Goal: Task Accomplishment & Management: Manage account settings

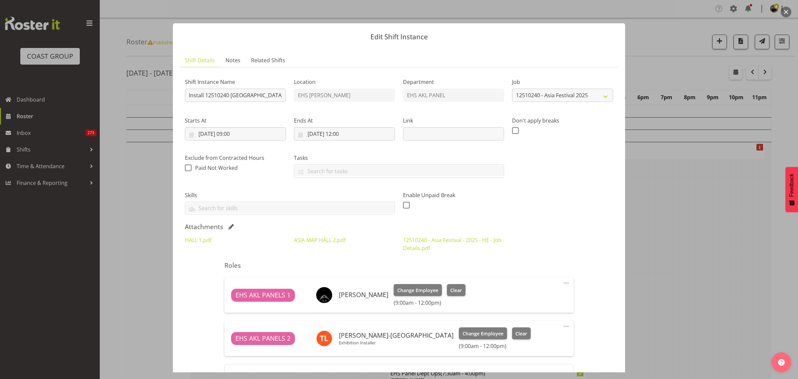
select select "10720"
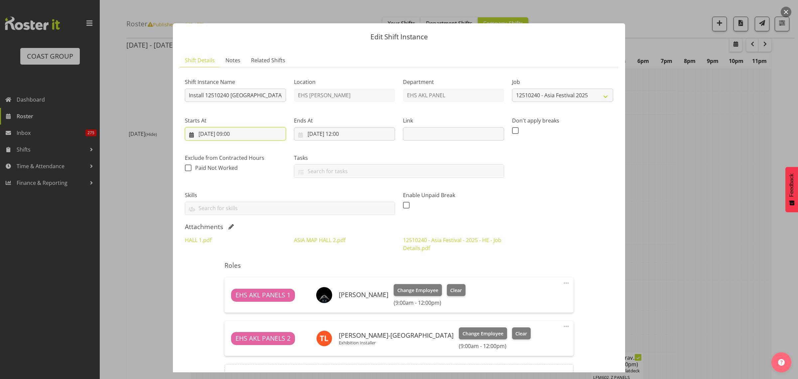
click at [261, 135] on input "[DATE] 09:00" at bounding box center [235, 133] width 101 height 13
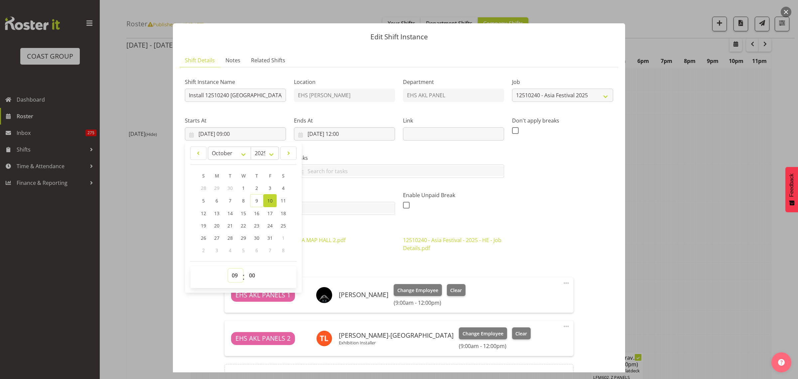
click at [235, 277] on select "00 01 02 03 04 05 06 07 08 09 10 11 12 13 14 15 16 17 18 19 20 21 22 23" at bounding box center [235, 274] width 15 height 13
select select "12"
click at [228, 268] on select "00 01 02 03 04 05 06 07 08 09 10 11 12 13 14 15 16 17 18 19 20 21 22 23" at bounding box center [235, 274] width 15 height 13
type input "[DATE] 12:00"
click at [367, 132] on input "[DATE] 12:00" at bounding box center [344, 133] width 101 height 13
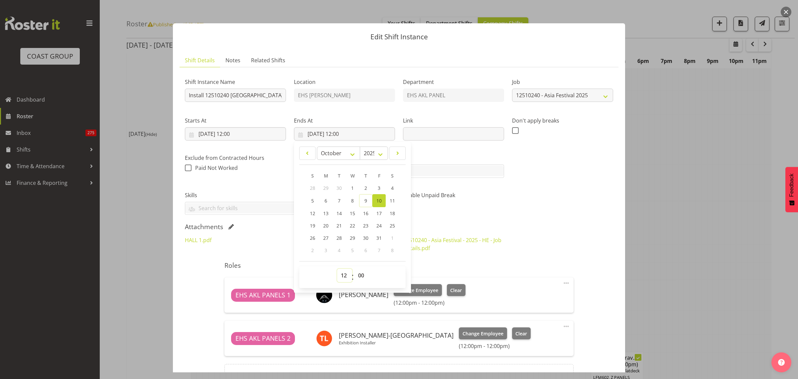
click at [341, 276] on select "00 01 02 03 04 05 06 07 08 09 10 11 12 13 14 15 16 17 18 19 20 21 22 23" at bounding box center [344, 274] width 15 height 13
select select "15"
click at [337, 268] on select "00 01 02 03 04 05 06 07 08 09 10 11 12 13 14 15 16 17 18 19 20 21 22 23" at bounding box center [344, 274] width 15 height 13
type input "[DATE] 15:00"
click at [545, 208] on div "Shift Instance Name Install 12510240 [GEOGRAPHIC_DATA] Festival. Location EHS […" at bounding box center [399, 144] width 436 height 150
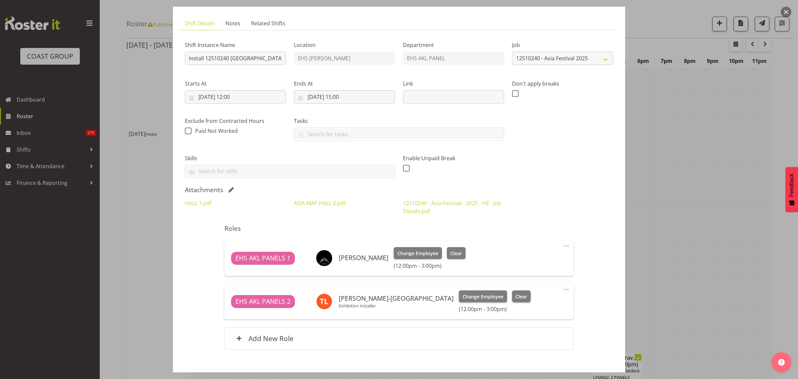
scroll to position [74, 0]
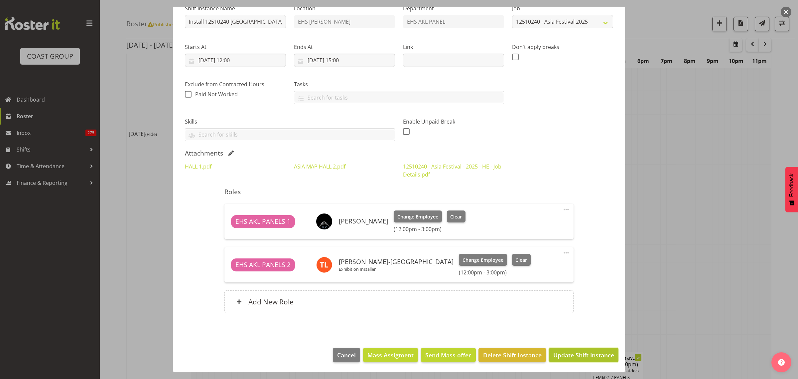
click at [579, 353] on span "Update Shift Instance" at bounding box center [584, 354] width 61 height 9
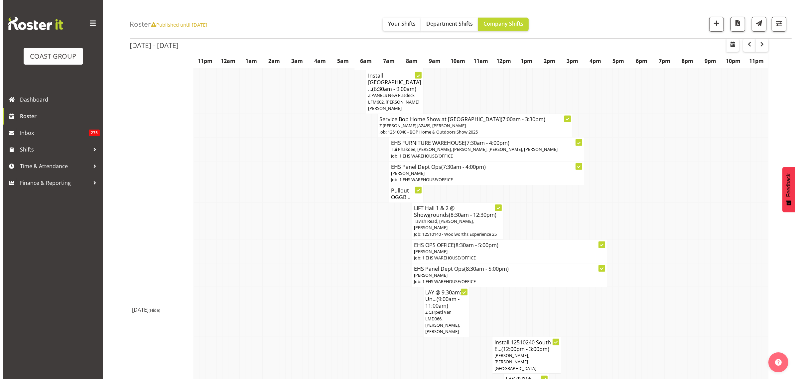
scroll to position [702, 0]
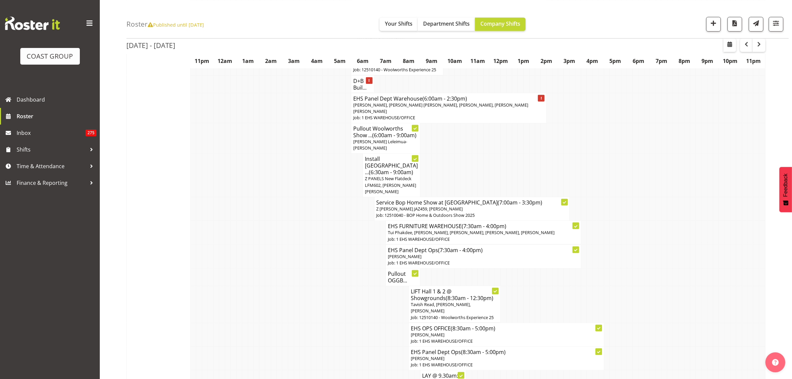
click at [390, 139] on span "(6:00am - 9:00am)" at bounding box center [394, 134] width 44 height 7
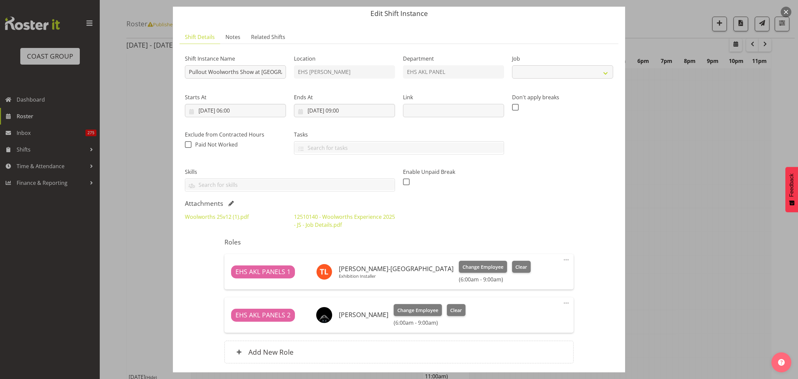
select select "10237"
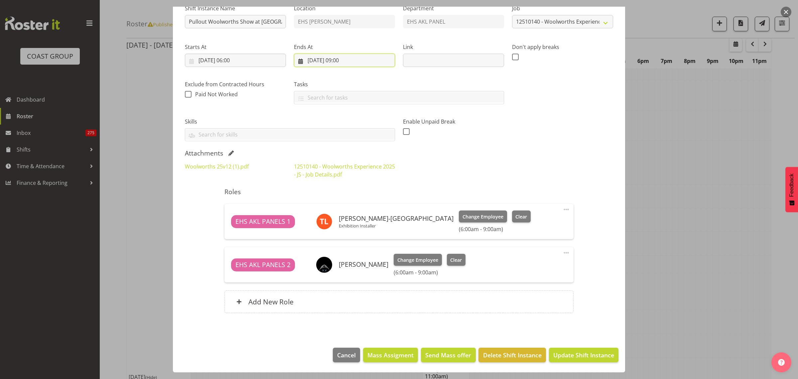
click at [366, 55] on input "[DATE] 09:00" at bounding box center [344, 60] width 101 height 13
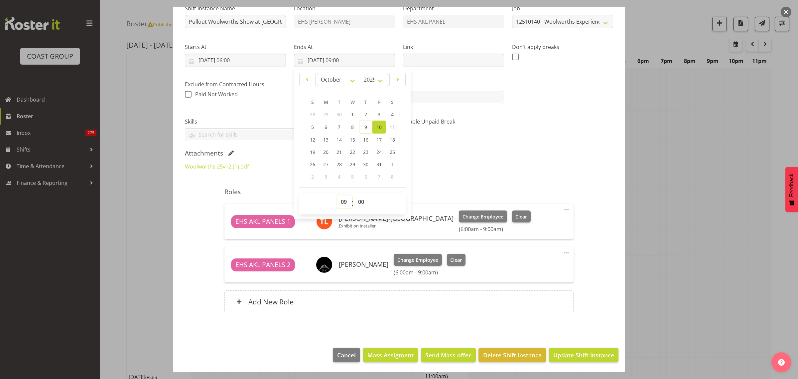
click at [343, 202] on select "00 01 02 03 04 05 06 07 08 09 10 11 12 13 14 15 16 17 18 19 20 21 22 23" at bounding box center [344, 201] width 15 height 13
select select "12"
click at [337, 195] on select "00 01 02 03 04 05 06 07 08 09 10 11 12 13 14 15 16 17 18 19 20 21 22 23" at bounding box center [344, 201] width 15 height 13
type input "[DATE] 12:00"
click at [537, 142] on div "Shift Instance Name Pullout Woolworths Show at [GEOGRAPHIC_DATA]. Location EHS …" at bounding box center [399, 70] width 436 height 150
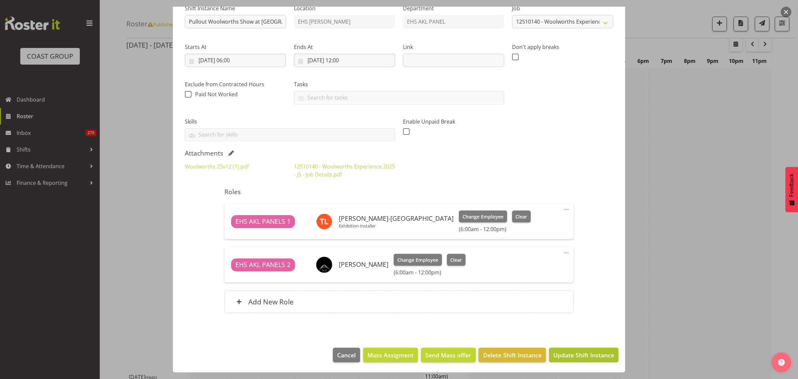
click at [566, 355] on span "Update Shift Instance" at bounding box center [584, 354] width 61 height 9
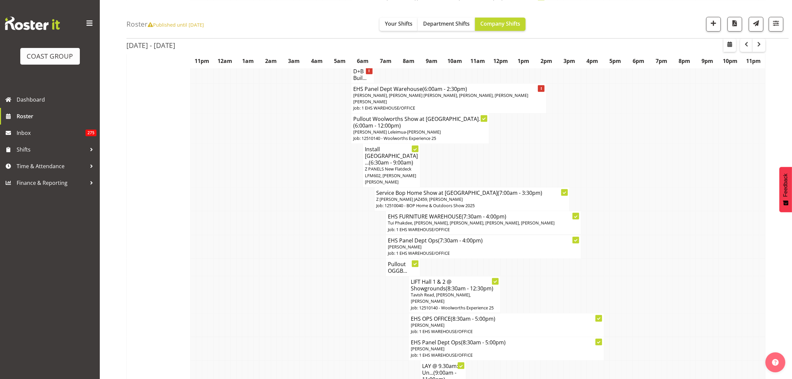
scroll to position [707, 0]
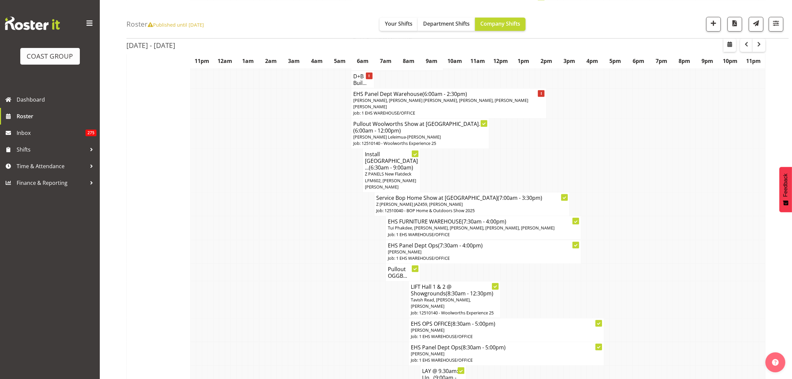
click at [485, 109] on span "[PERSON_NAME], [PERSON_NAME] [PERSON_NAME], [PERSON_NAME], [PERSON_NAME] [PERSO…" at bounding box center [440, 103] width 175 height 12
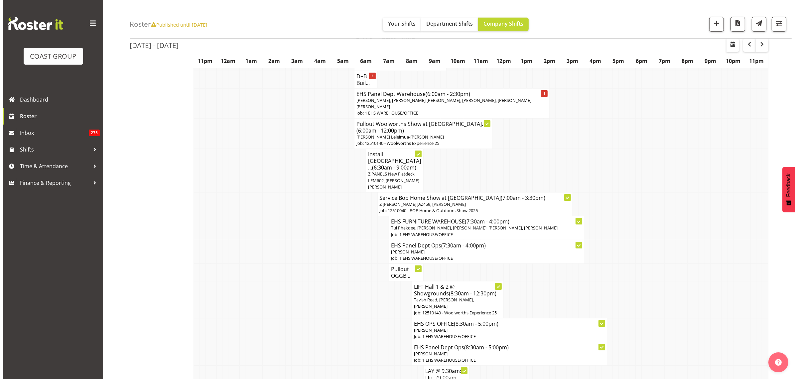
scroll to position [700, 0]
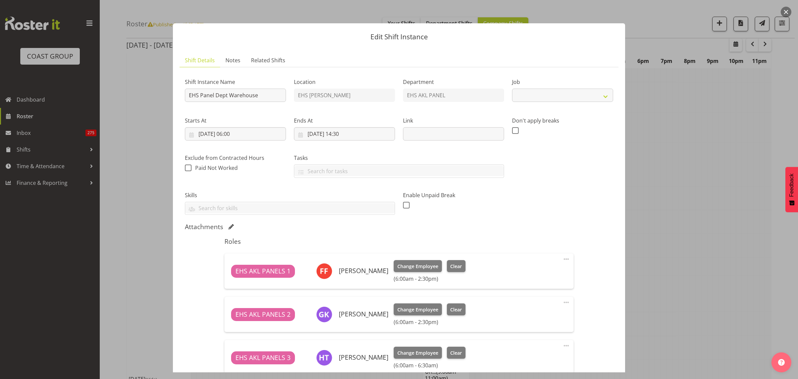
select select "69"
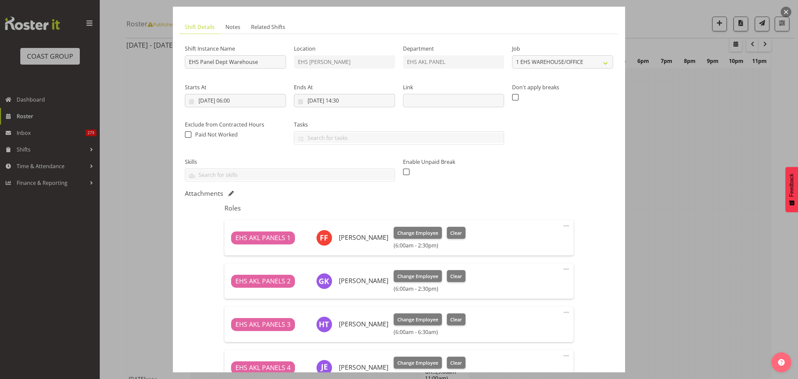
scroll to position [83, 0]
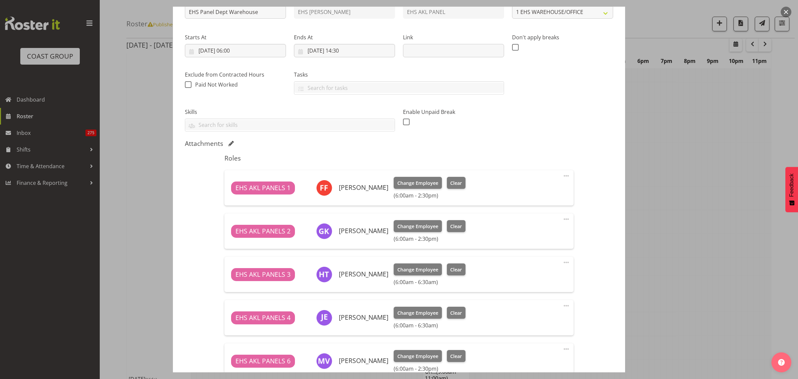
click at [563, 219] on span at bounding box center [567, 219] width 8 height 8
click at [537, 258] on link "Delete" at bounding box center [539, 258] width 64 height 12
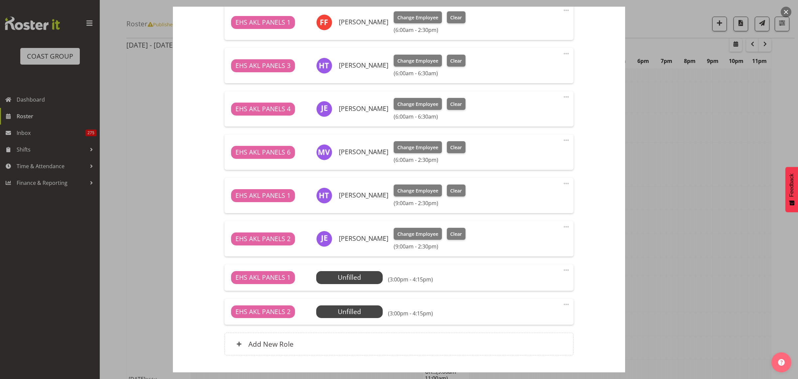
scroll to position [250, 0]
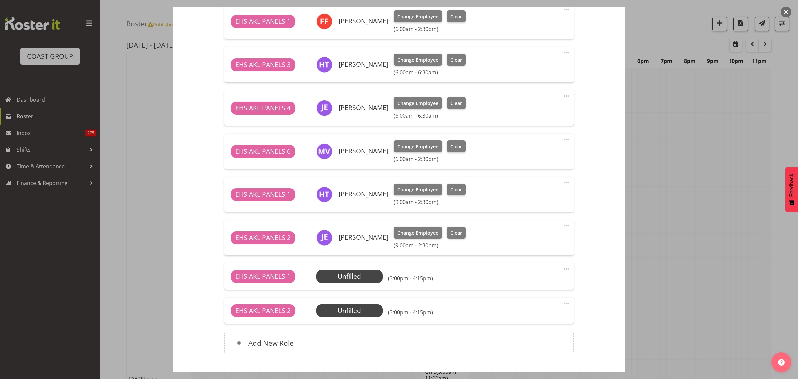
click at [563, 269] on span at bounding box center [567, 269] width 8 height 8
click at [536, 283] on link "Edit" at bounding box center [539, 283] width 64 height 12
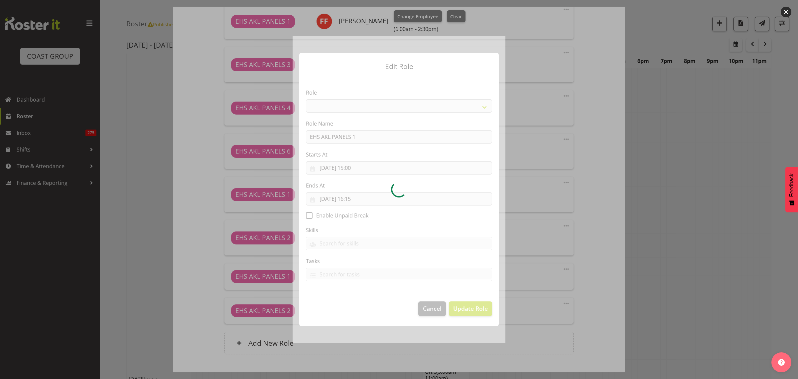
select select "188"
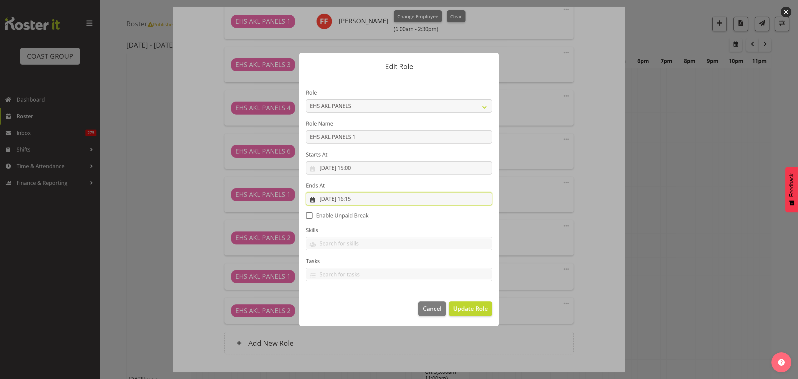
click at [386, 200] on input "[DATE] 16:15" at bounding box center [399, 198] width 186 height 13
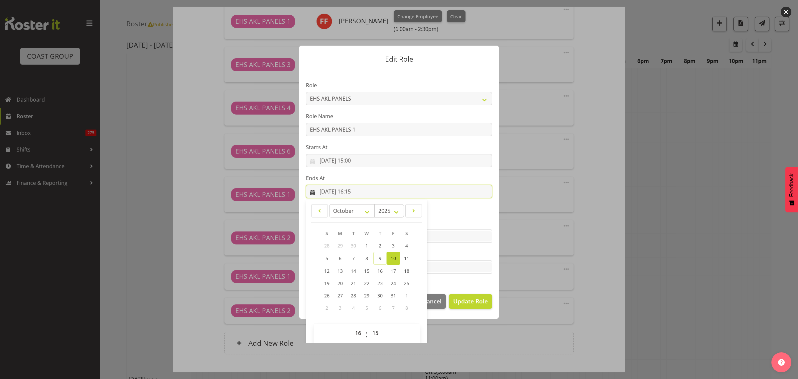
scroll to position [14, 0]
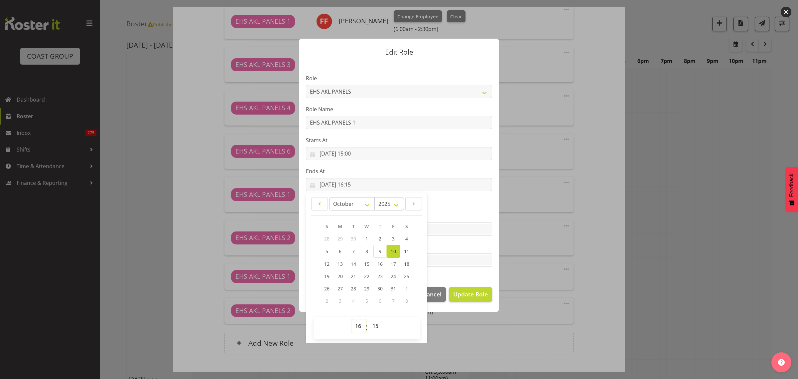
click at [356, 325] on select "00 01 02 03 04 05 06 07 08 09 10 11 12 13 14 15 16 17 18 19 20 21 22 23" at bounding box center [359, 325] width 15 height 13
select select "15"
click at [352, 319] on select "00 01 02 03 04 05 06 07 08 09 10 11 12 13 14 15 16 17 18 19 20 21 22 23" at bounding box center [359, 325] width 15 height 13
type input "[DATE] 15:15"
click at [375, 326] on select "00 01 02 03 04 05 06 07 08 09 10 11 12 13 14 15 16 17 18 19 20 21 22 23 24 25 2…" at bounding box center [376, 325] width 15 height 13
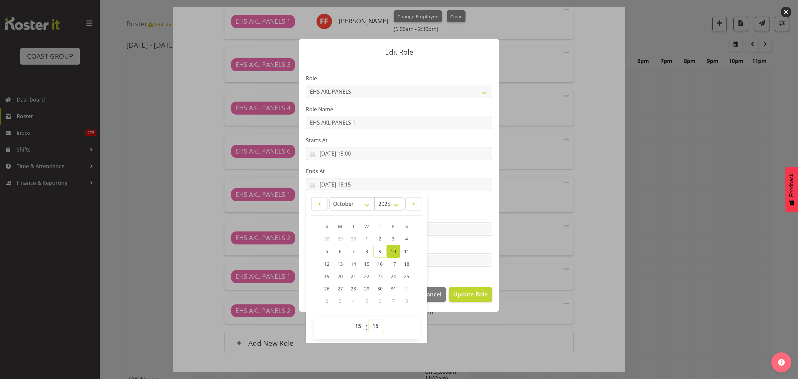
select select "30"
click at [369, 319] on select "00 01 02 03 04 05 06 07 08 09 10 11 12 13 14 15 16 17 18 19 20 21 22 23 24 25 2…" at bounding box center [376, 325] width 15 height 13
type input "[DATE] 15:30"
click at [470, 294] on span "Update Role" at bounding box center [470, 293] width 35 height 9
select select
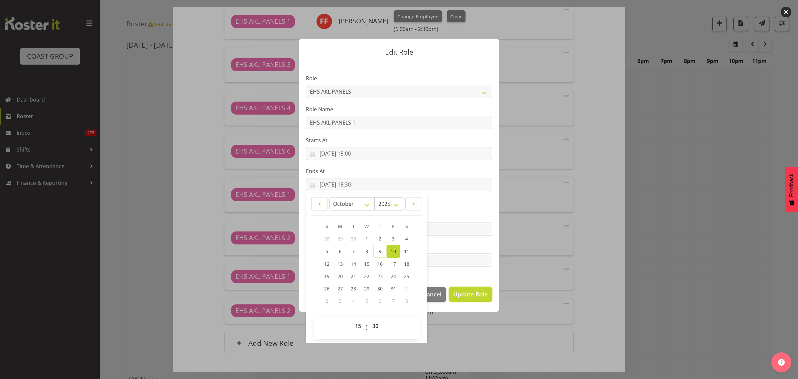
select select
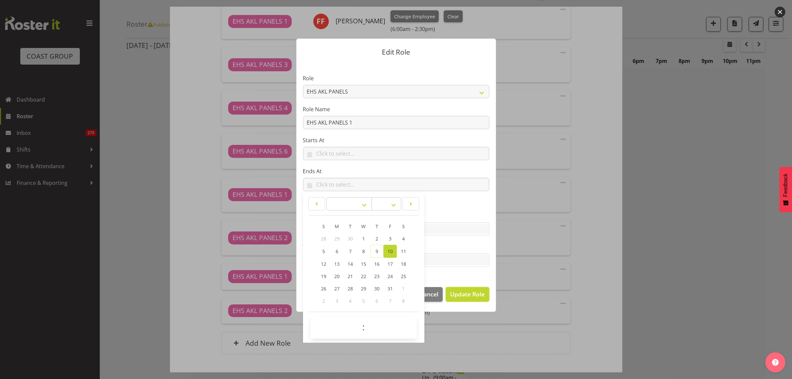
scroll to position [14, 0]
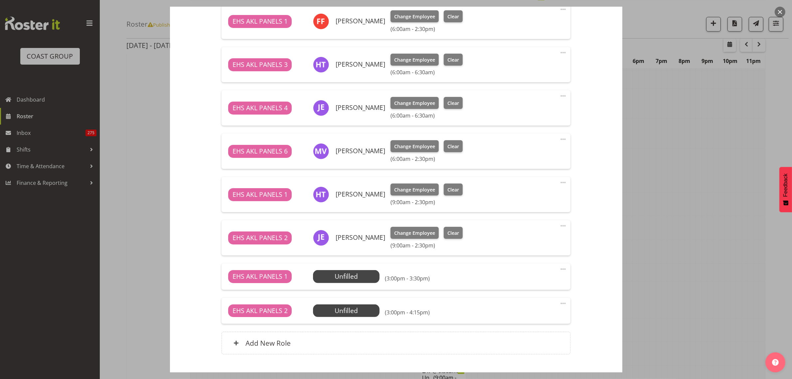
click at [559, 303] on span at bounding box center [563, 303] width 8 height 8
click at [526, 316] on link "Edit" at bounding box center [535, 318] width 64 height 12
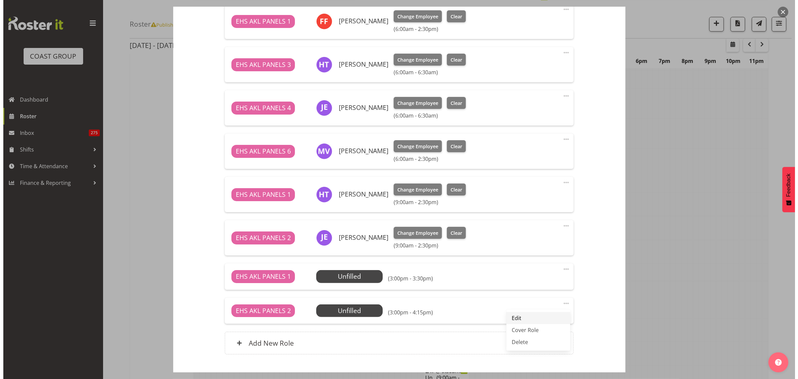
scroll to position [700, 0]
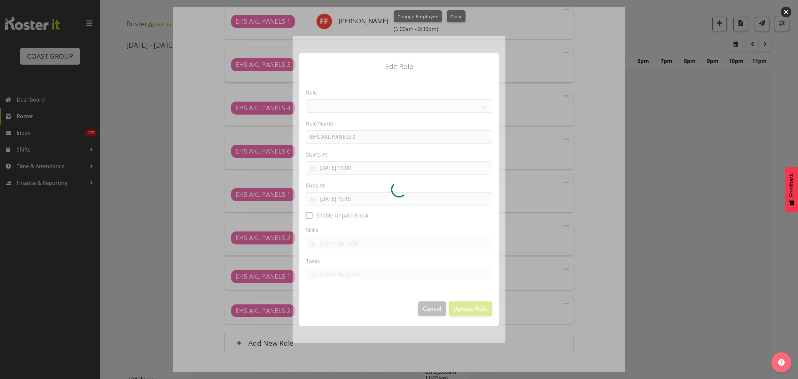
select select "188"
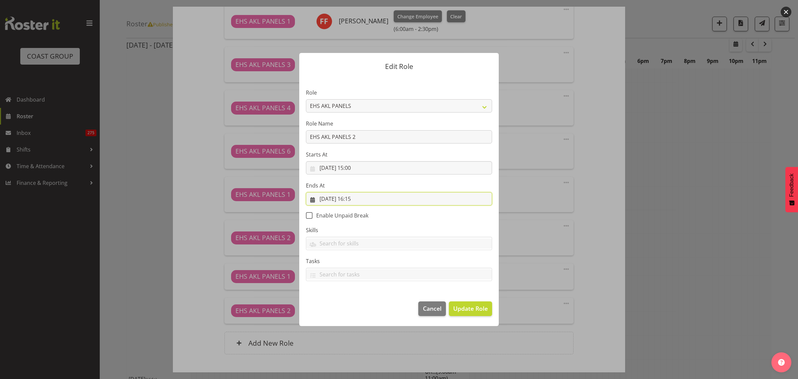
click at [382, 200] on input "[DATE] 16:15" at bounding box center [399, 198] width 186 height 13
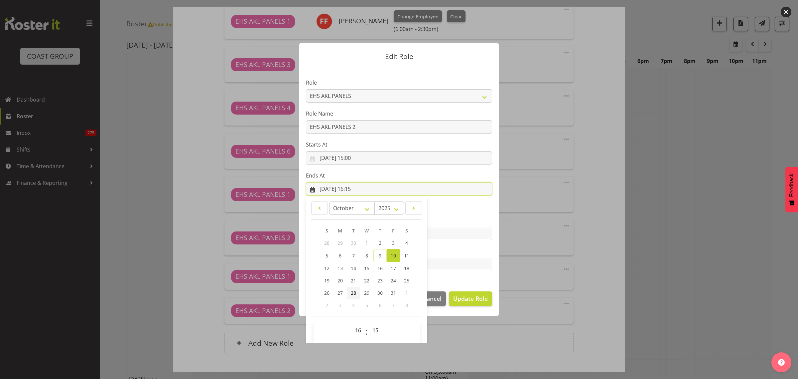
scroll to position [14, 0]
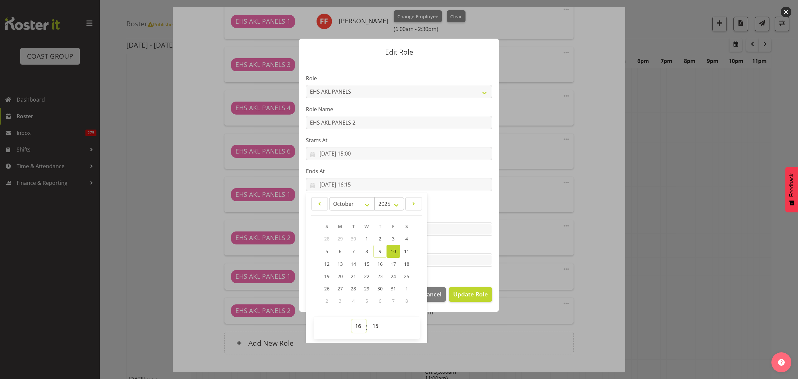
click at [356, 325] on select "00 01 02 03 04 05 06 07 08 09 10 11 12 13 14 15 16 17 18 19 20 21 22 23" at bounding box center [359, 325] width 15 height 13
select select "15"
click at [352, 319] on select "00 01 02 03 04 05 06 07 08 09 10 11 12 13 14 15 16 17 18 19 20 21 22 23" at bounding box center [359, 325] width 15 height 13
type input "[DATE] 15:15"
click at [373, 325] on select "00 01 02 03 04 05 06 07 08 09 10 11 12 13 14 15 16 17 18 19 20 21 22 23 24 25 2…" at bounding box center [376, 325] width 15 height 13
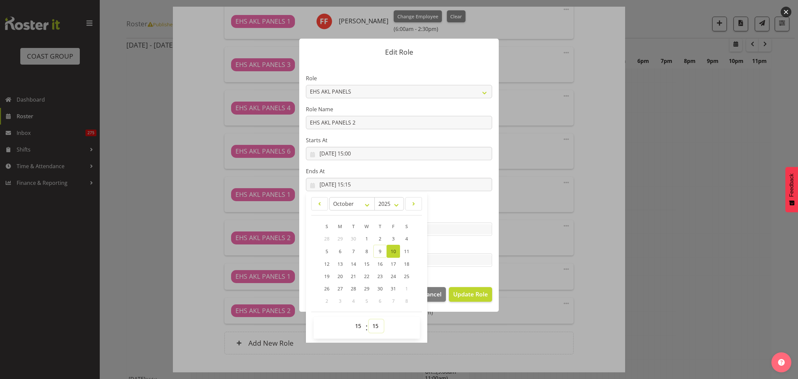
select select "30"
click at [369, 319] on select "00 01 02 03 04 05 06 07 08 09 10 11 12 13 14 15 16 17 18 19 20 21 22 23 24 25 2…" at bounding box center [376, 325] width 15 height 13
type input "[DATE] 15:30"
click at [471, 295] on span "Update Role" at bounding box center [470, 293] width 35 height 9
select select
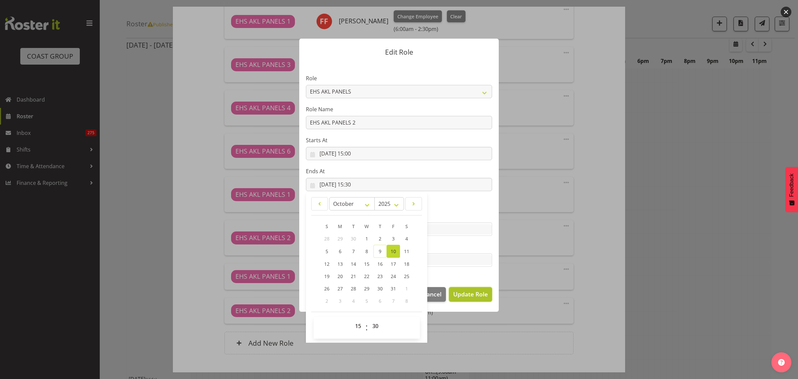
select select
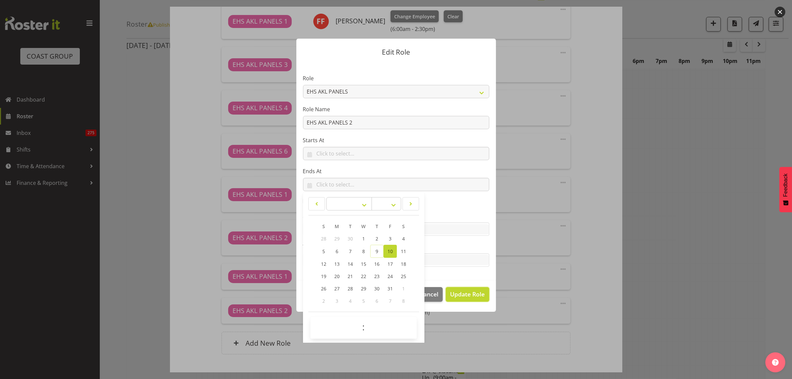
scroll to position [14, 0]
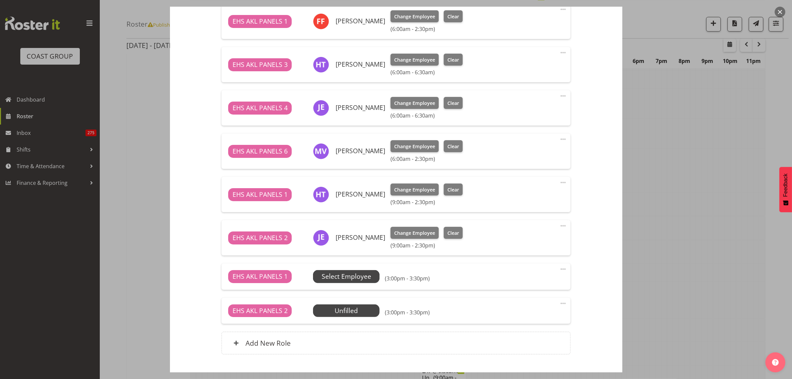
click at [358, 275] on span "Select Employee" at bounding box center [347, 276] width 50 height 10
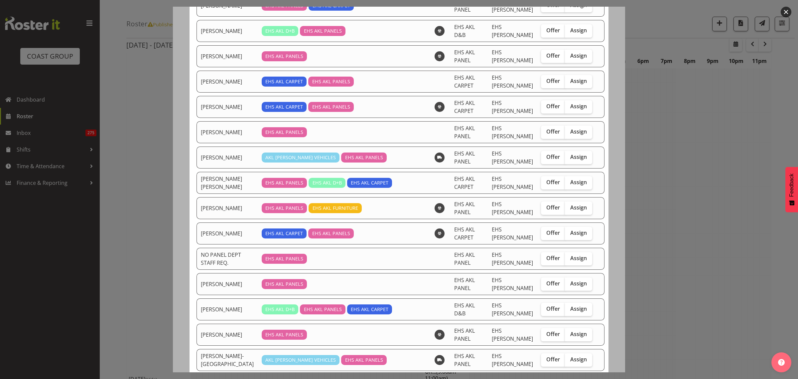
scroll to position [416, 0]
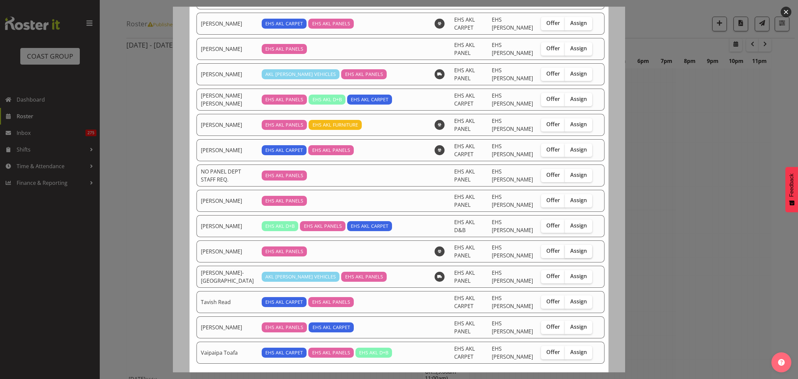
click at [571, 254] on span "Assign" at bounding box center [579, 250] width 17 height 7
click at [569, 253] on input "Assign" at bounding box center [567, 251] width 4 height 4
checkbox input "true"
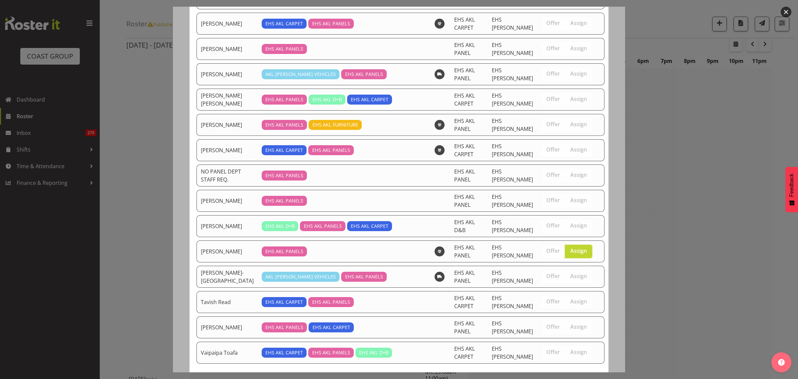
scroll to position [453, 0]
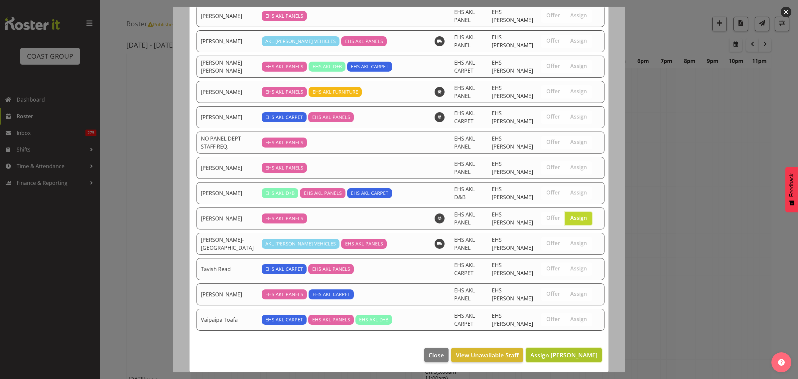
click at [535, 354] on span "Assign [PERSON_NAME]" at bounding box center [564, 355] width 67 height 8
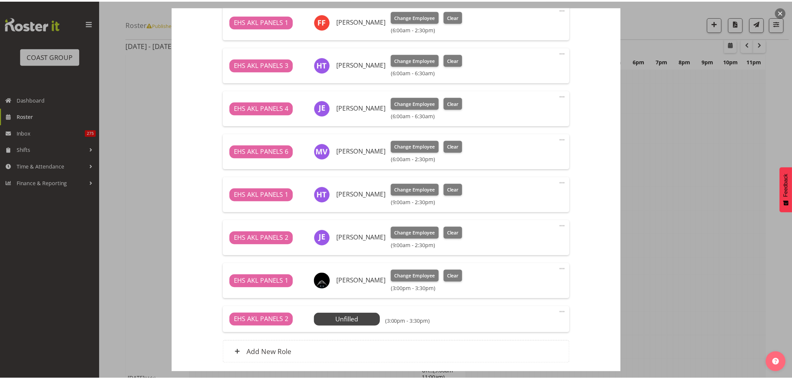
scroll to position [707, 0]
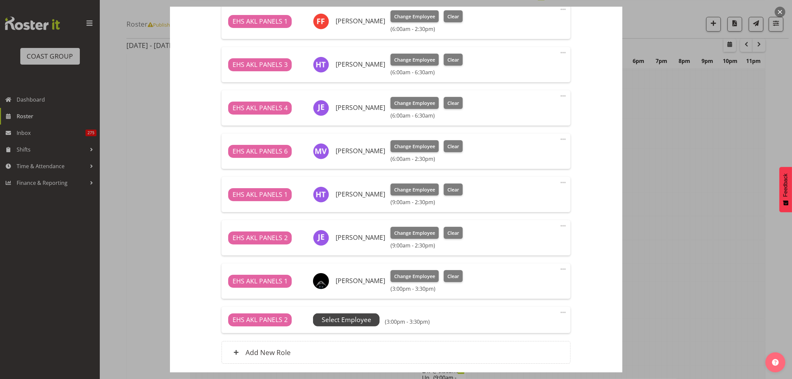
click at [348, 322] on span "Select Employee" at bounding box center [347, 320] width 50 height 10
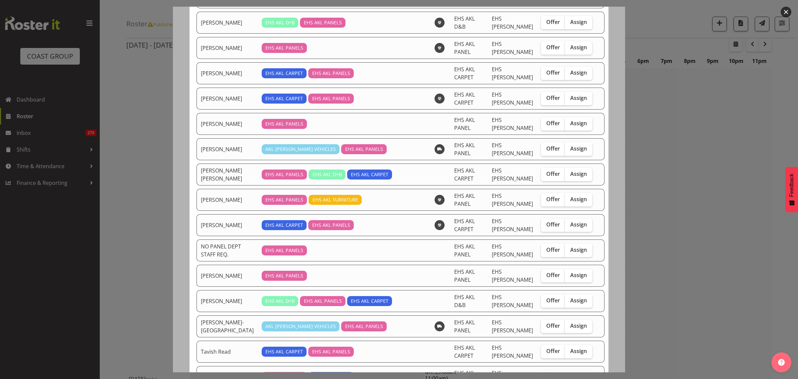
scroll to position [416, 0]
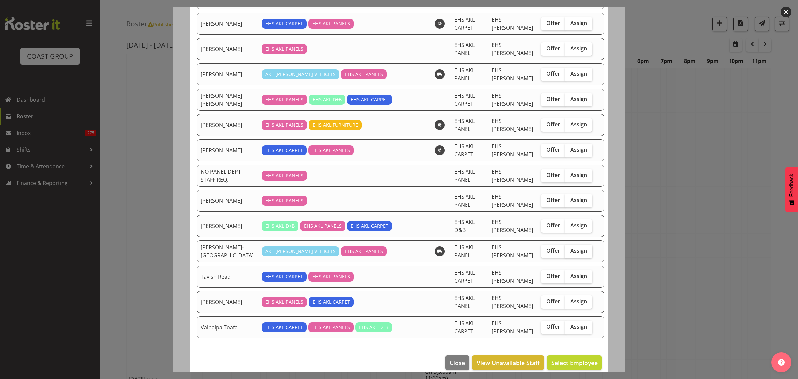
click at [571, 254] on span "Assign" at bounding box center [579, 250] width 17 height 7
click at [570, 253] on input "Assign" at bounding box center [567, 251] width 4 height 4
checkbox input "true"
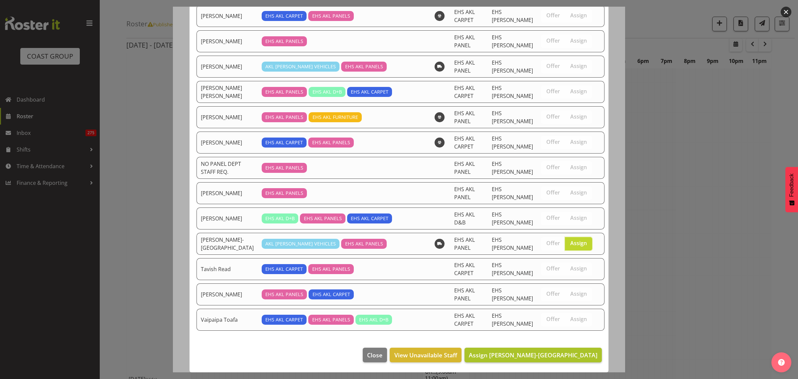
scroll to position [427, 0]
click at [523, 358] on span "Assign [PERSON_NAME]-[GEOGRAPHIC_DATA]" at bounding box center [533, 355] width 129 height 8
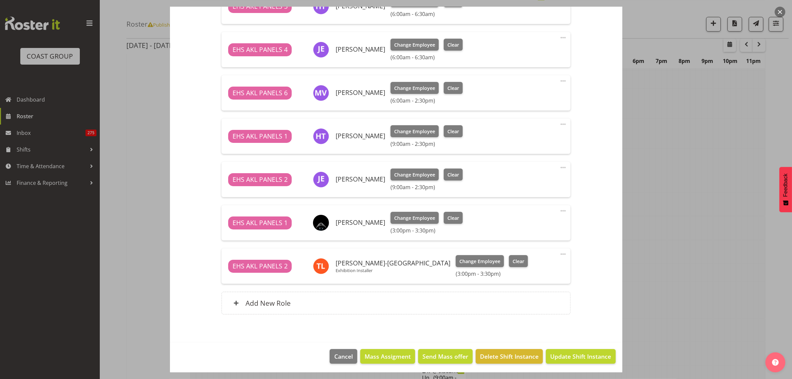
scroll to position [309, 0]
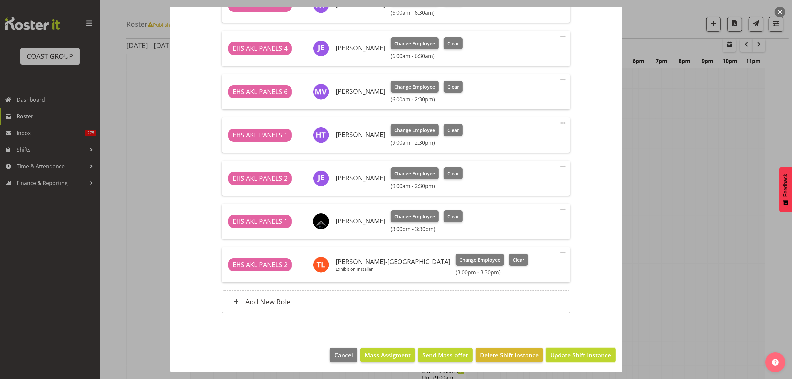
click at [557, 357] on span "Update Shift Instance" at bounding box center [580, 354] width 61 height 9
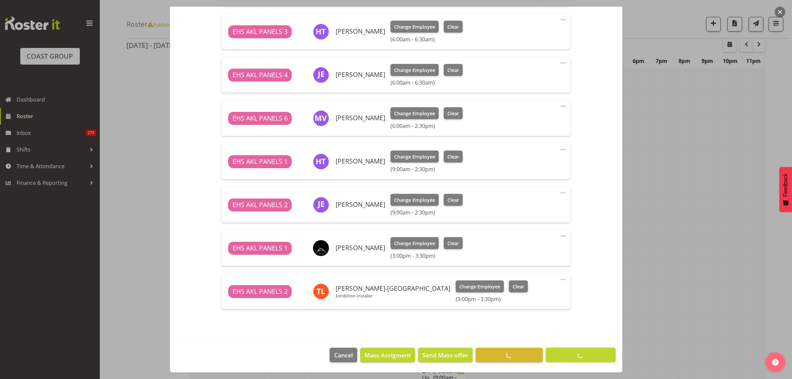
scroll to position [0, 0]
